Goal: Browse casually

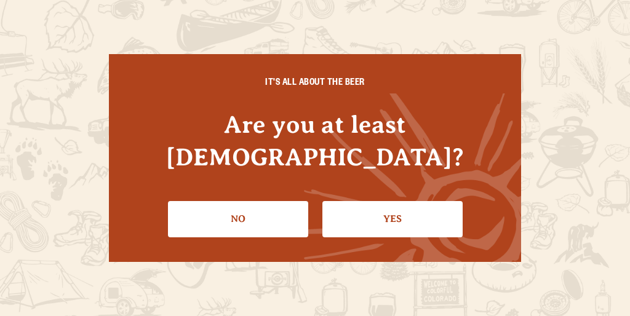
click at [0, 0] on div "This site uses cookies to enhance user experience, analyze site usage and provi…" at bounding box center [0, 0] width 0 height 0
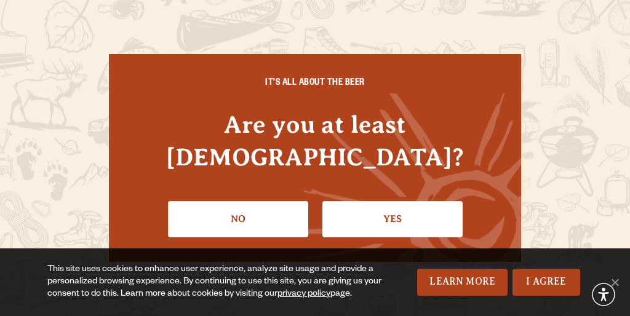
click at [315, 158] on div "IT'S ALL ABOUT THE BEER Are you at least [DEMOGRAPHIC_DATA]? No Yes" at bounding box center [315, 157] width 412 height 207
click at [315, 283] on div "This site uses cookies to enhance user experience, analyze site usage and provi…" at bounding box center [217, 282] width 341 height 37
click at [315, 158] on div "IT'S ALL ABOUT THE BEER Are you at least [DEMOGRAPHIC_DATA]? No Yes" at bounding box center [315, 157] width 412 height 207
click at [315, 283] on div "This site uses cookies to enhance user experience, analyze site usage and provi…" at bounding box center [217, 282] width 341 height 37
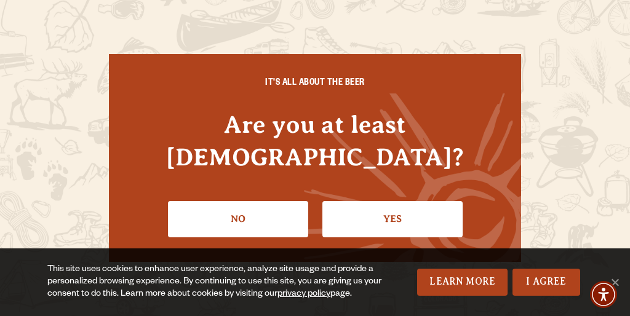
click at [315, 283] on div "This site uses cookies to enhance user experience, analyze site usage and provi…" at bounding box center [217, 282] width 341 height 37
click at [315, 158] on div "IT'S ALL ABOUT THE BEER Are you at least [DEMOGRAPHIC_DATA]? No Yes" at bounding box center [315, 157] width 412 height 207
click at [315, 283] on div "This site uses cookies to enhance user experience, analyze site usage and provi…" at bounding box center [217, 282] width 341 height 37
click at [315, 158] on div "IT'S ALL ABOUT THE BEER Are you at least [DEMOGRAPHIC_DATA]? No Yes" at bounding box center [315, 157] width 412 height 207
